Goal: Navigation & Orientation: Understand site structure

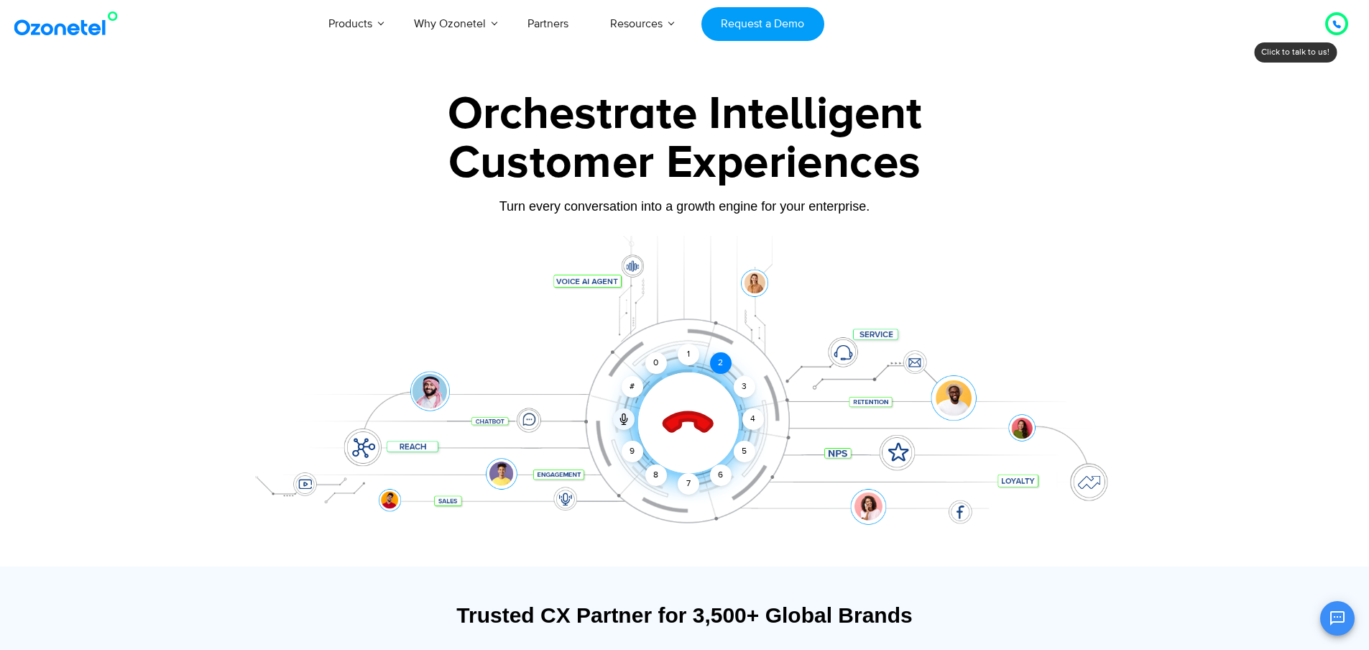
click at [723, 362] on div "2" at bounding box center [721, 363] width 22 height 22
click at [686, 355] on div "1" at bounding box center [689, 355] width 22 height 22
click at [707, 423] on icon at bounding box center [688, 423] width 50 height 50
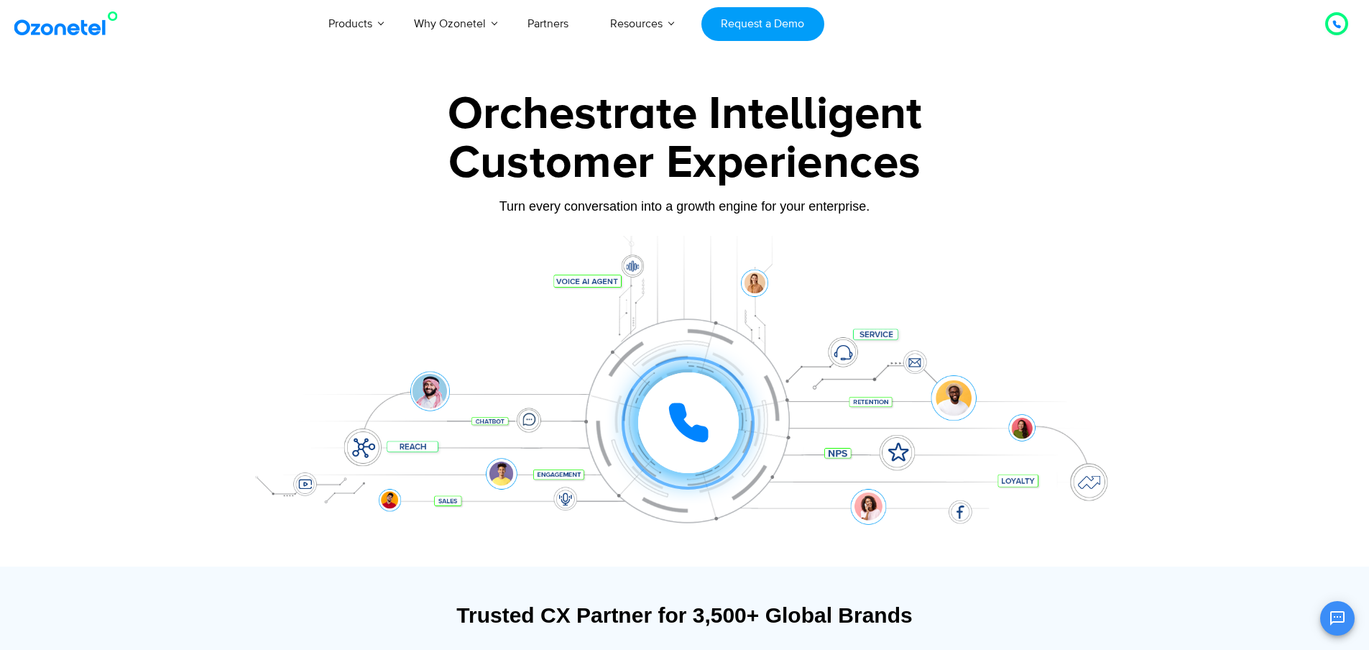
click at [1342, 24] on div at bounding box center [1336, 23] width 17 height 17
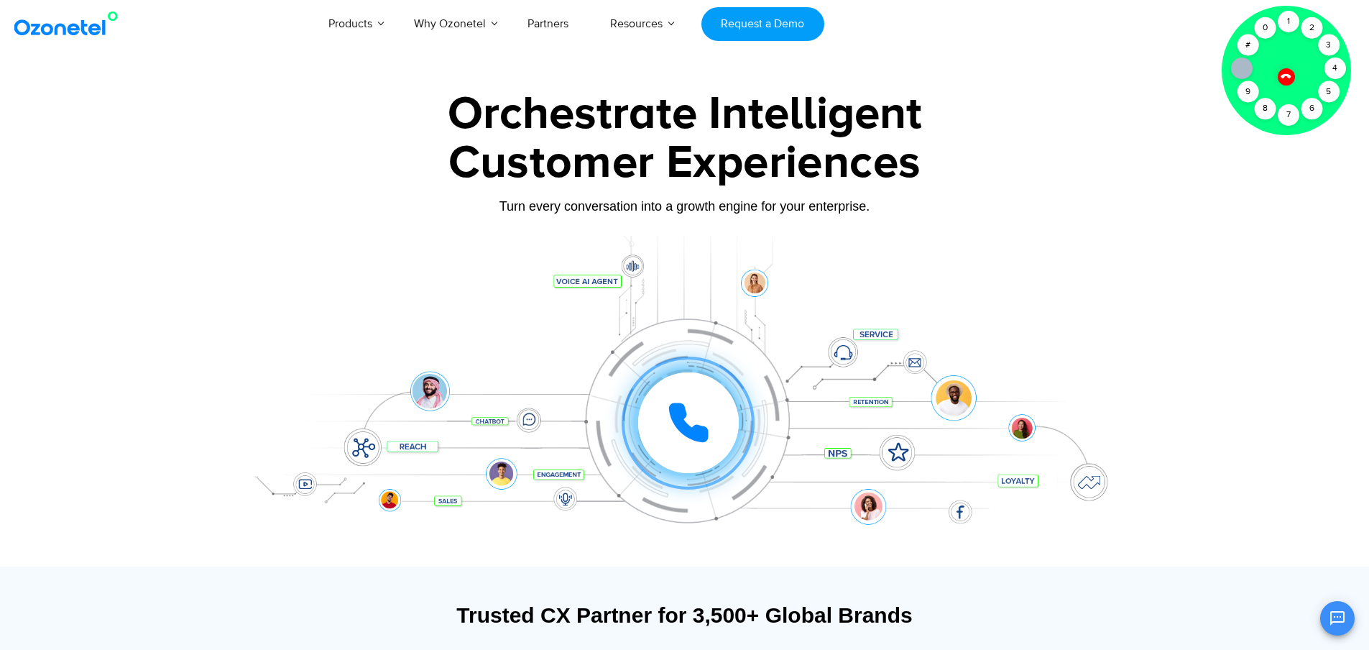
click at [1287, 78] on icon at bounding box center [1286, 76] width 12 height 12
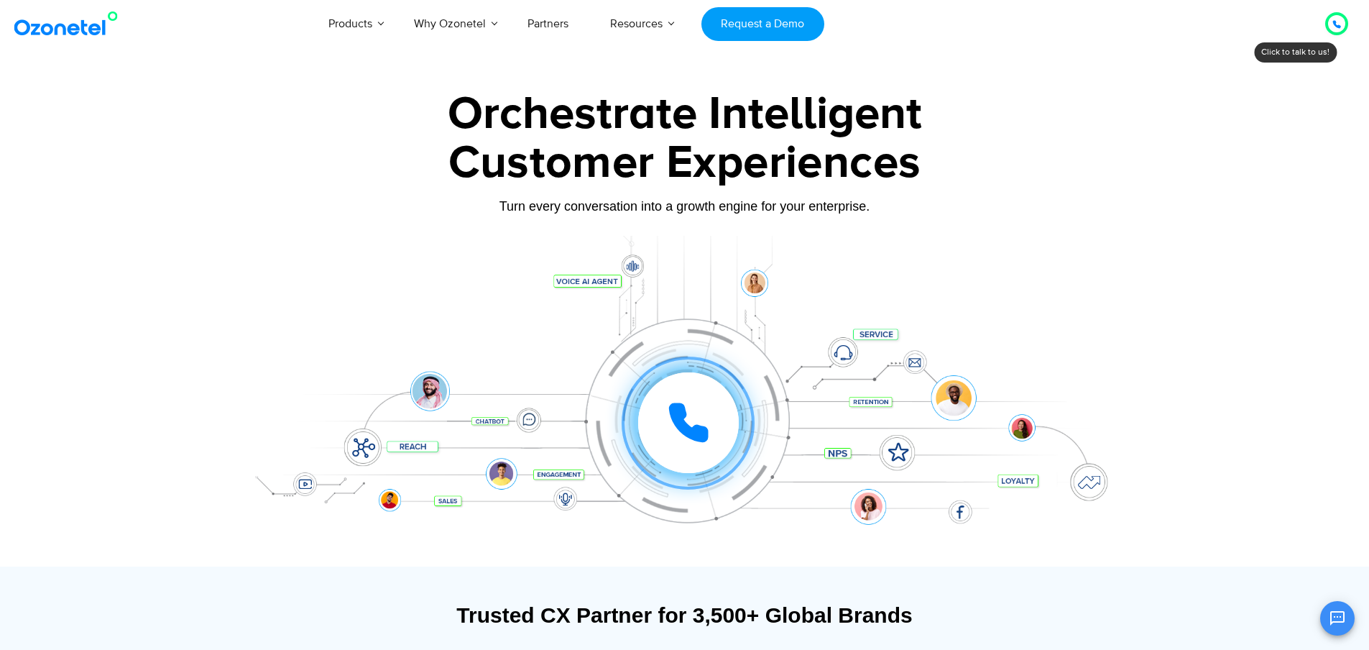
click at [1339, 27] on icon at bounding box center [1336, 24] width 7 height 7
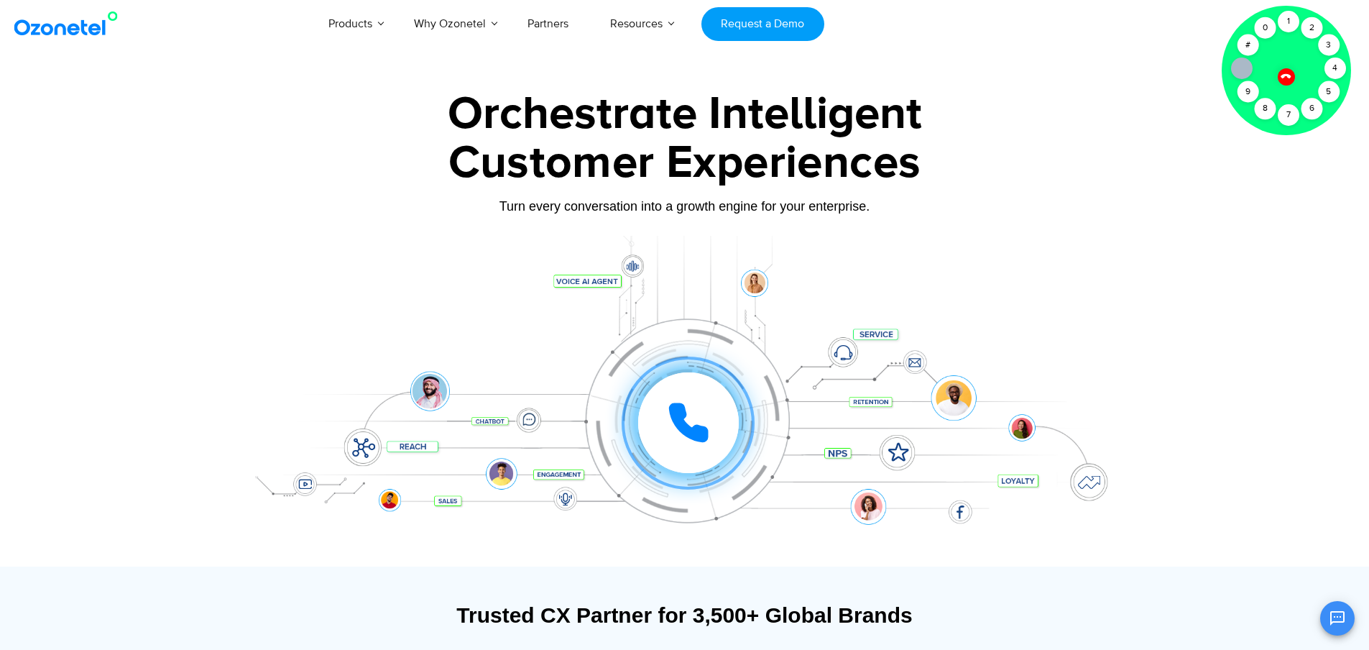
click at [1289, 76] on icon at bounding box center [1286, 76] width 10 height 10
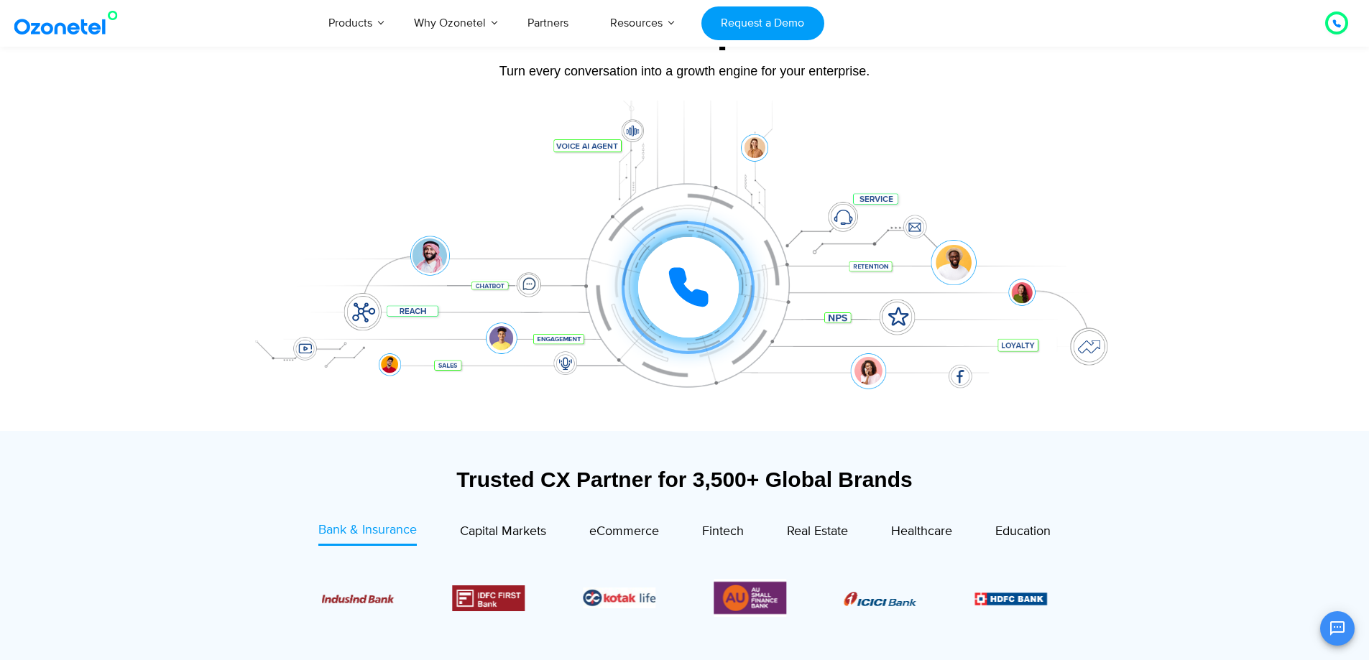
scroll to position [125, 0]
